Goal: Book appointment/travel/reservation

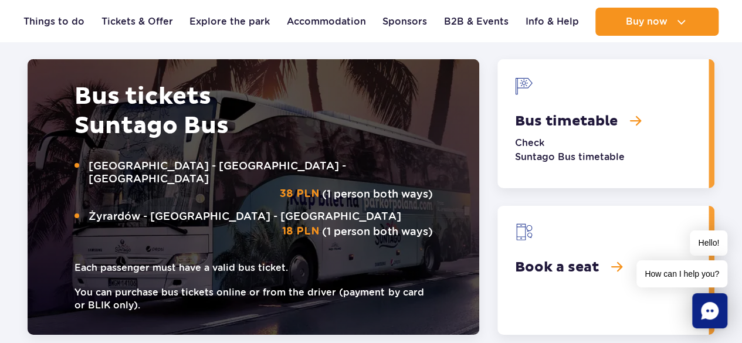
scroll to position [1784, 0]
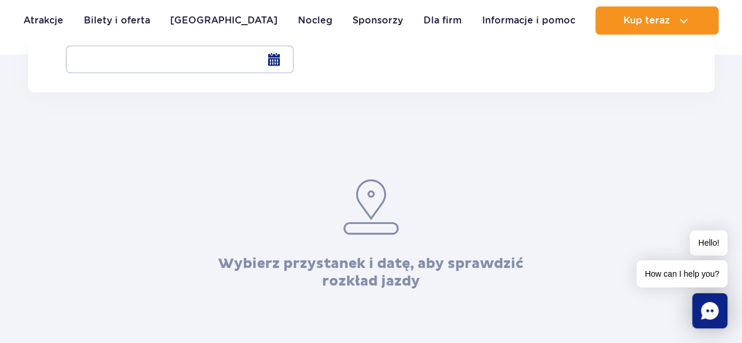
drag, startPoint x: 746, startPoint y: 50, endPoint x: 747, endPoint y: 110, distance: 59.2
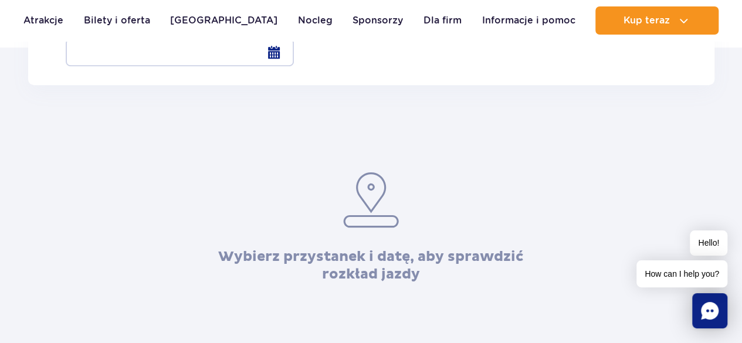
radio input "true"
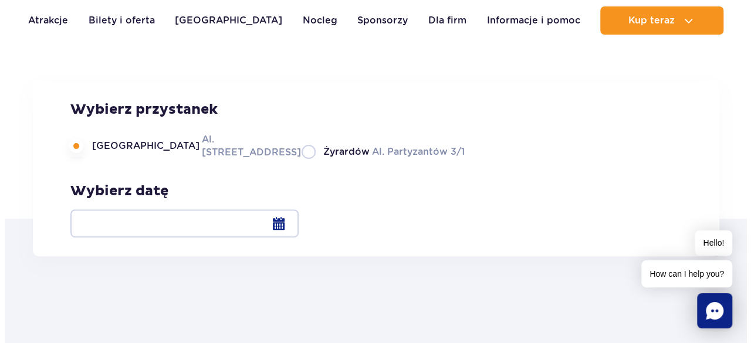
scroll to position [87, 0]
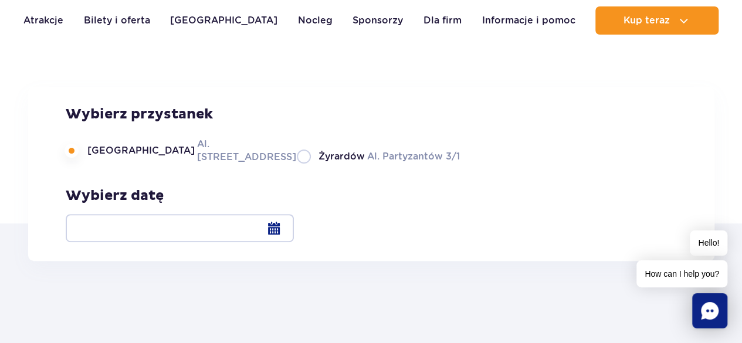
click at [294, 229] on div at bounding box center [180, 228] width 228 height 28
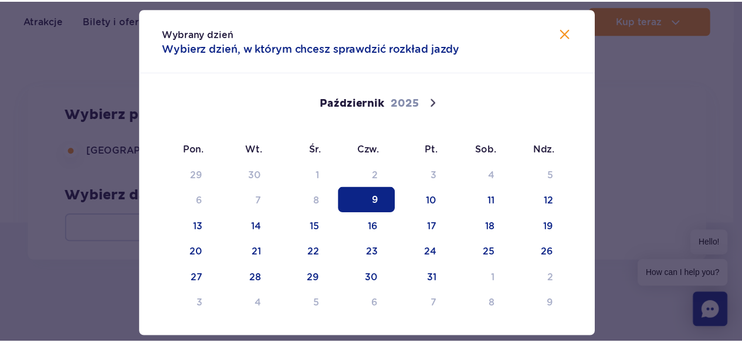
scroll to position [67, 0]
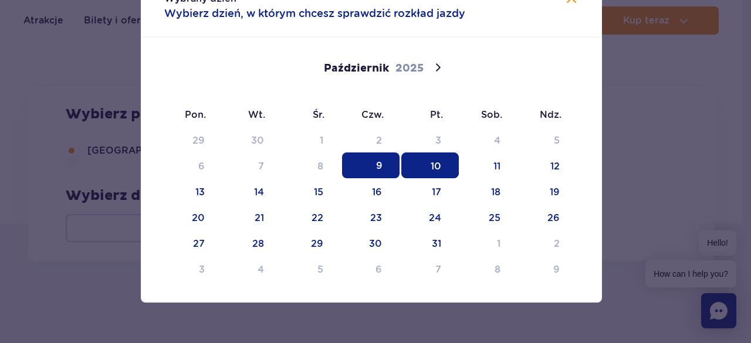
click at [434, 164] on span "10" at bounding box center [429, 165] width 57 height 26
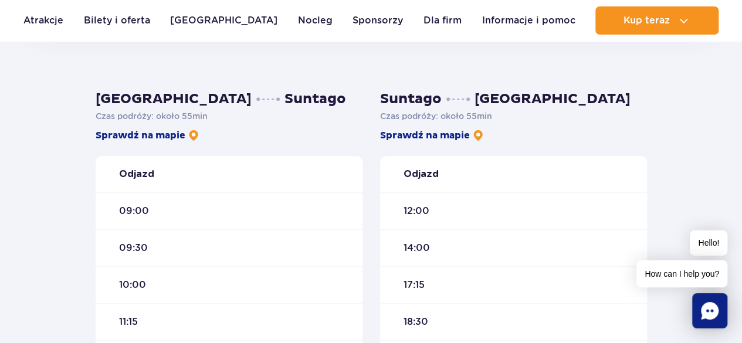
scroll to position [439, 0]
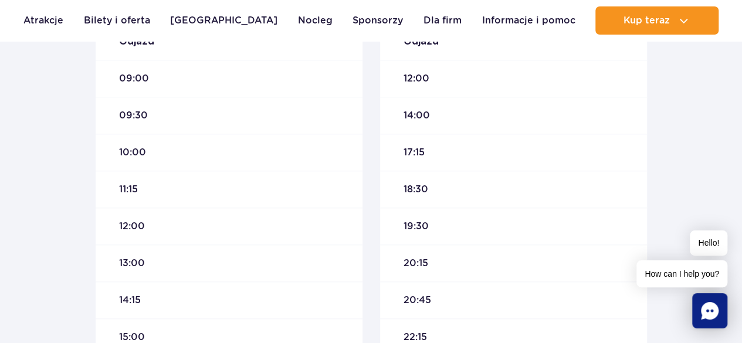
click at [130, 156] on span "10:00" at bounding box center [132, 152] width 27 height 13
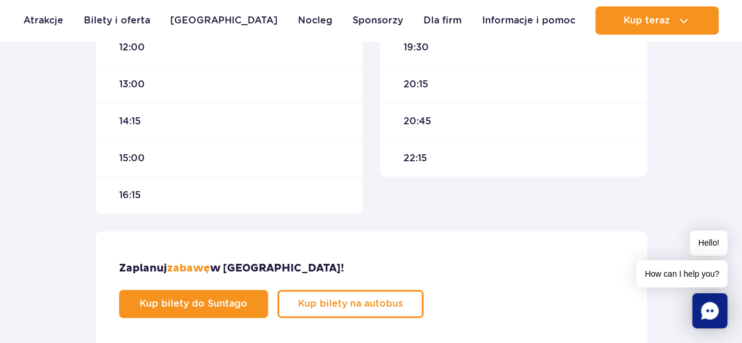
scroll to position [732, 0]
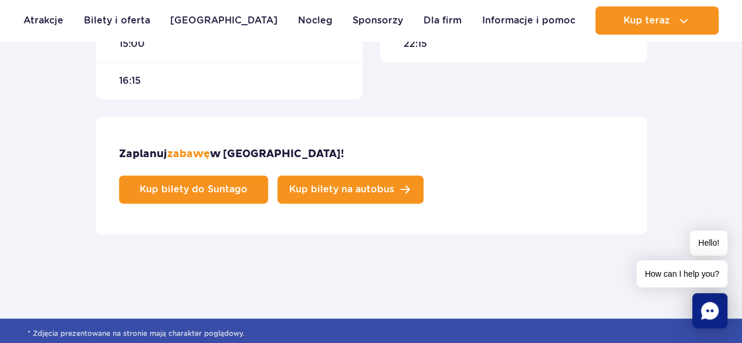
click at [394, 185] on span "Kup bilety na autobus" at bounding box center [341, 189] width 105 height 9
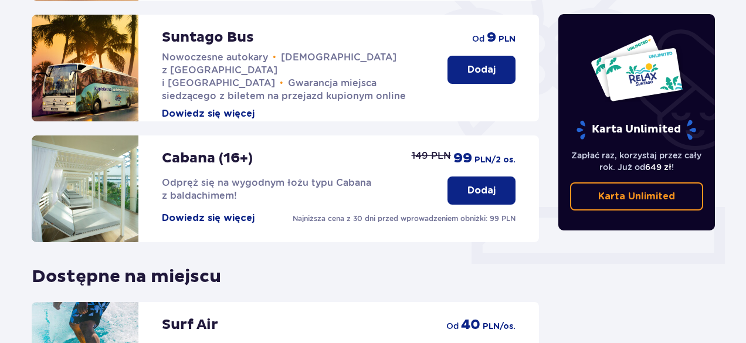
scroll to position [215, 0]
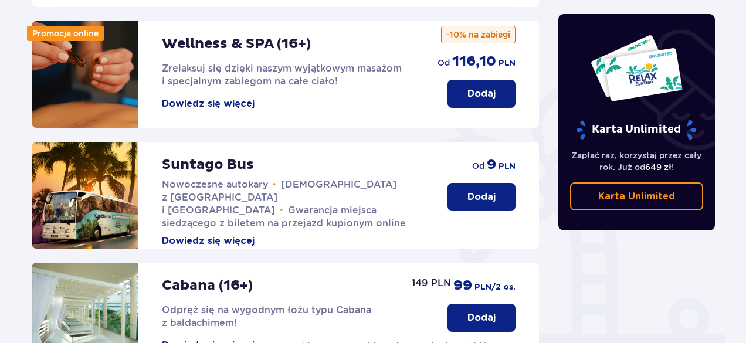
click at [480, 191] on p "Dodaj" at bounding box center [481, 197] width 28 height 13
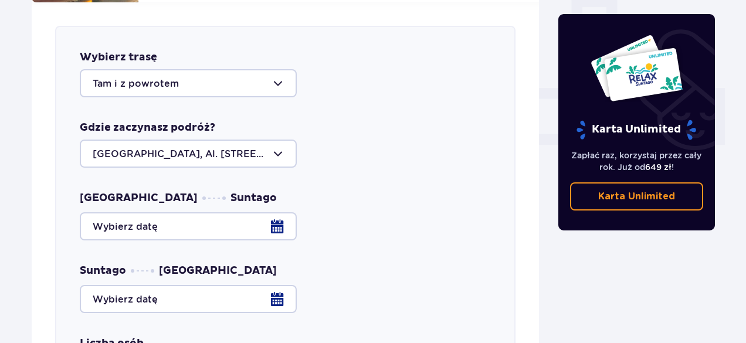
scroll to position [520, 0]
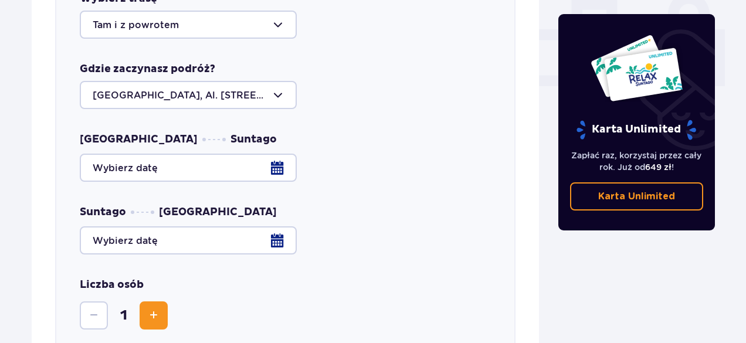
click at [280, 157] on div at bounding box center [285, 168] width 411 height 28
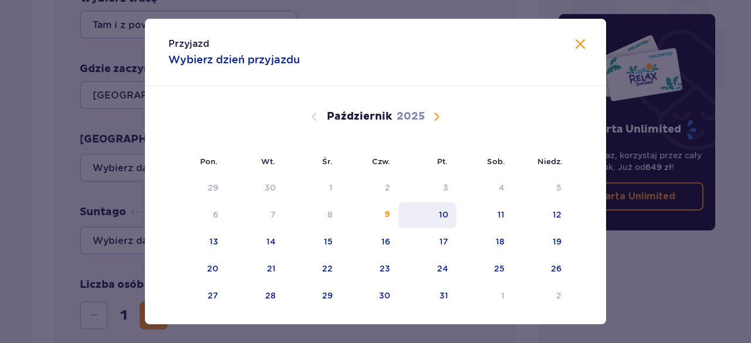
click at [448, 216] on div "10" at bounding box center [427, 215] width 58 height 26
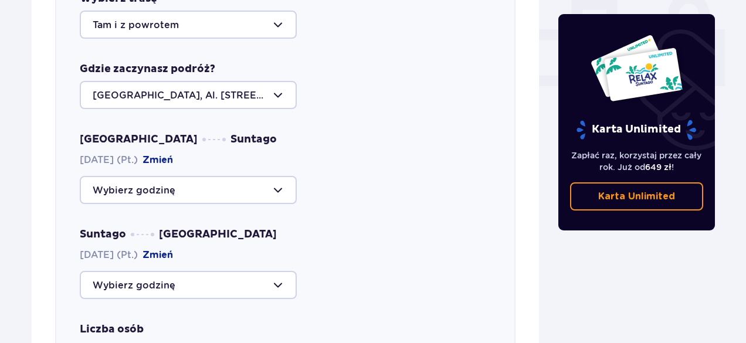
click at [281, 185] on div at bounding box center [188, 190] width 217 height 28
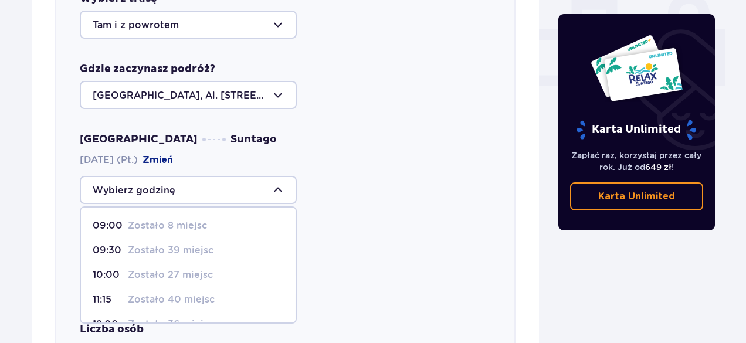
click at [167, 244] on p "Zostało 39 miejsc" at bounding box center [171, 250] width 86 height 13
type input "09:30"
click at [167, 236] on div "Suntago [GEOGRAPHIC_DATA] [DATE] (Pt.) [GEOGRAPHIC_DATA]" at bounding box center [285, 264] width 411 height 72
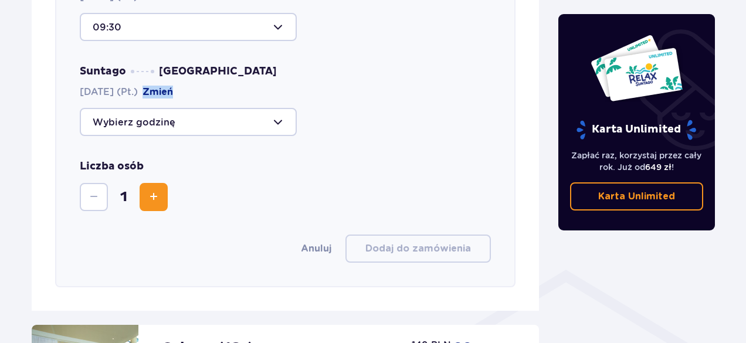
scroll to position [695, 0]
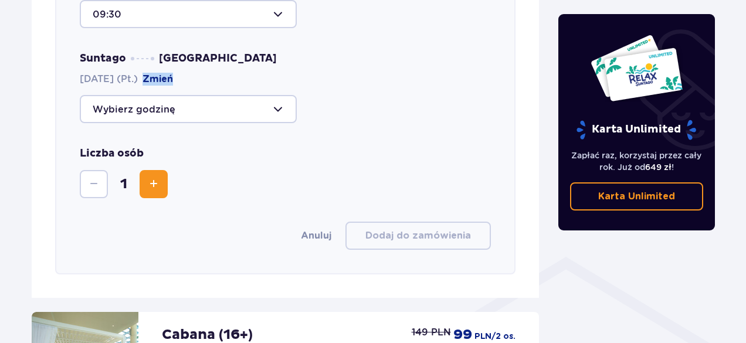
click at [281, 95] on div at bounding box center [188, 109] width 217 height 28
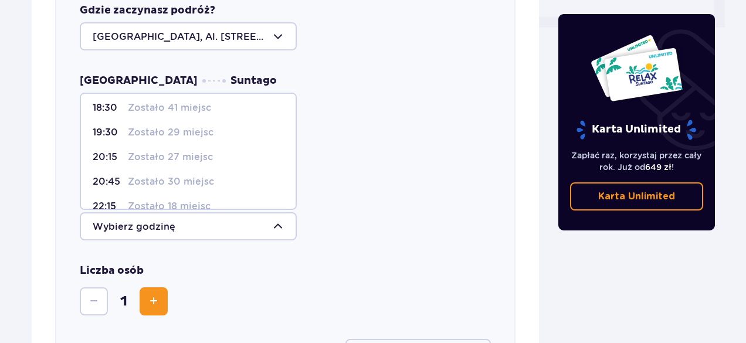
scroll to position [94, 0]
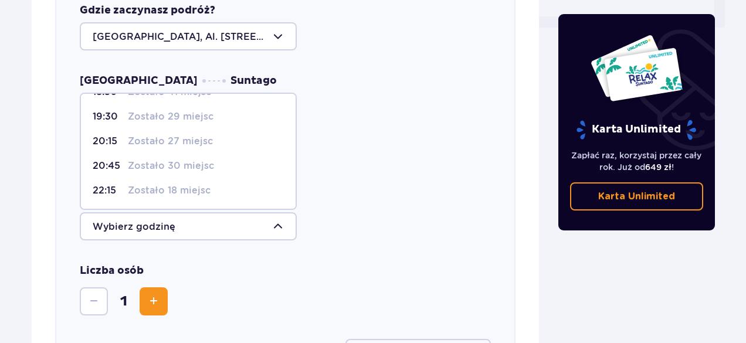
click at [170, 135] on p "Zostało 27 miejsc" at bounding box center [170, 141] width 85 height 13
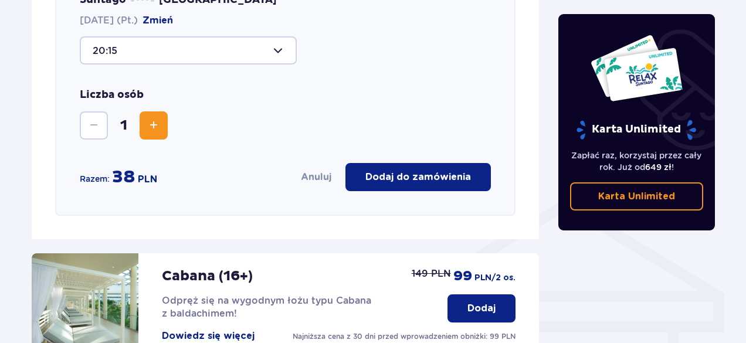
scroll to position [578, 0]
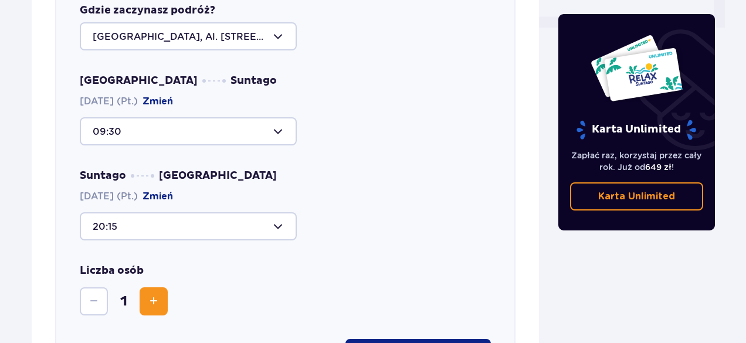
click at [265, 215] on div at bounding box center [188, 226] width 217 height 28
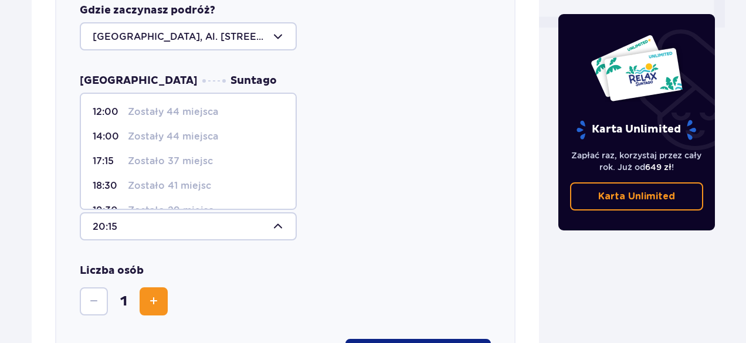
scroll to position [59, 0]
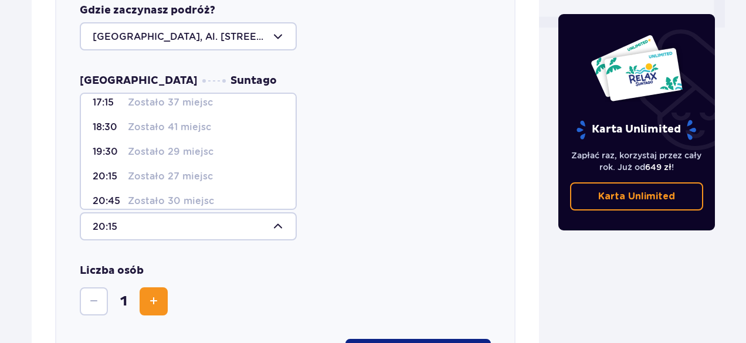
click at [202, 121] on p "Zostało 41 miejsc" at bounding box center [169, 127] width 83 height 13
type input "18:30"
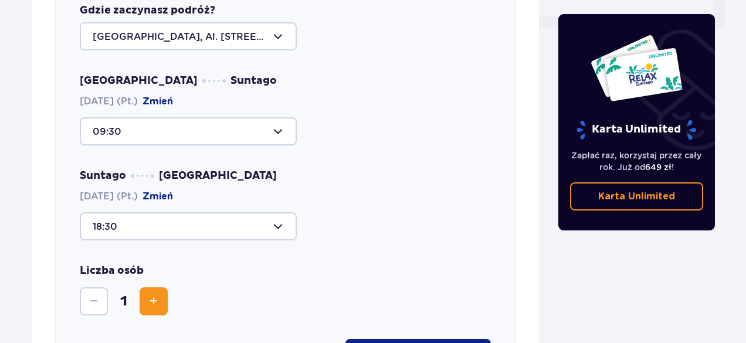
click at [276, 215] on div at bounding box center [188, 226] width 217 height 28
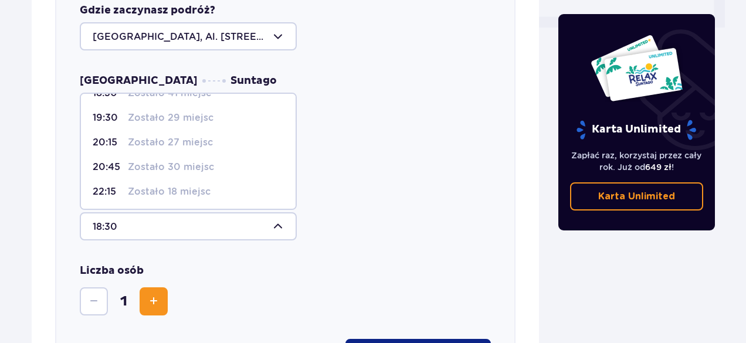
scroll to position [94, 0]
